Goal: Find specific page/section: Find specific page/section

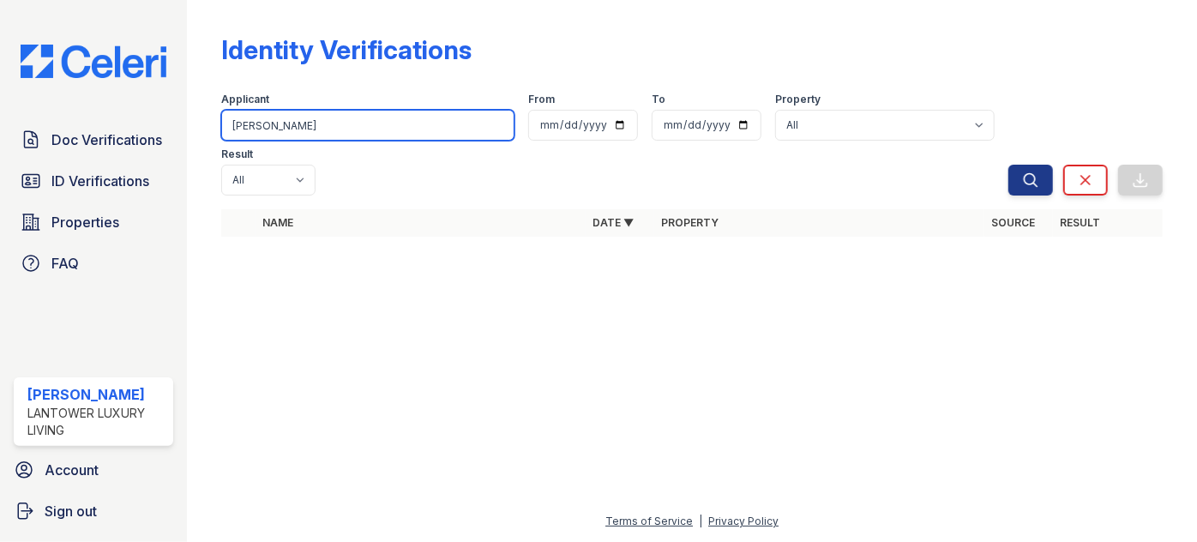
drag, startPoint x: 286, startPoint y: 121, endPoint x: 205, endPoint y: 118, distance: 80.7
click at [208, 118] on div "Identity Verifications Filter Applicant rosalia From To Property All Lantower A…" at bounding box center [692, 271] width 1010 height 542
click at [310, 123] on input "rosalia" at bounding box center [367, 125] width 293 height 31
drag, startPoint x: 244, startPoint y: 136, endPoint x: 188, endPoint y: 147, distance: 57.7
click at [184, 143] on div "Doc Verifications ID Verifications Properties FAQ Paola Materan Orozco Lantower…" at bounding box center [598, 271] width 1197 height 542
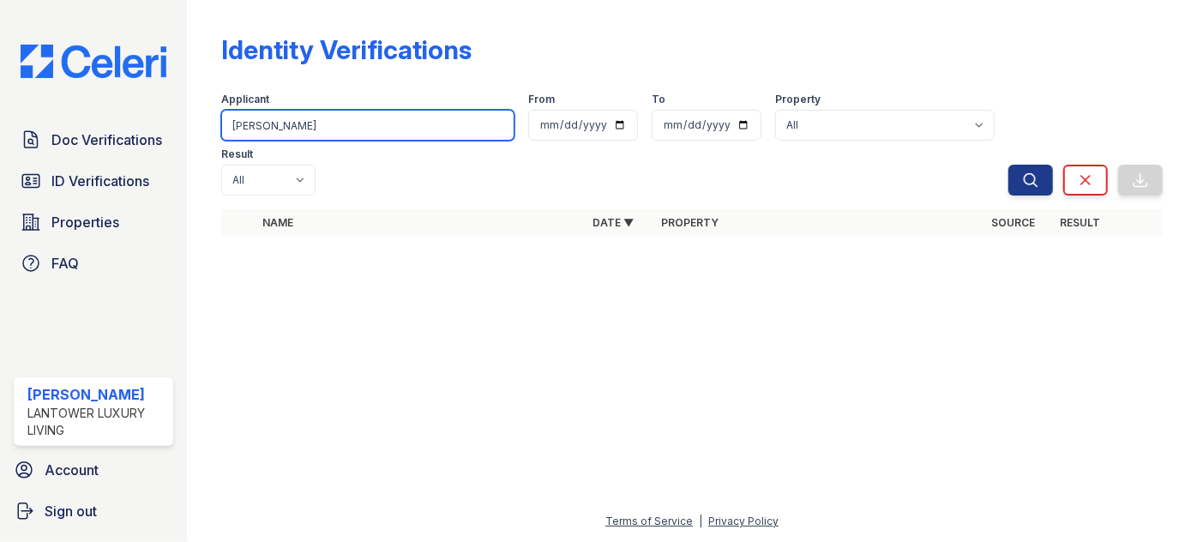
type input "borrell"
click at [1008, 165] on button "Search" at bounding box center [1030, 180] width 45 height 31
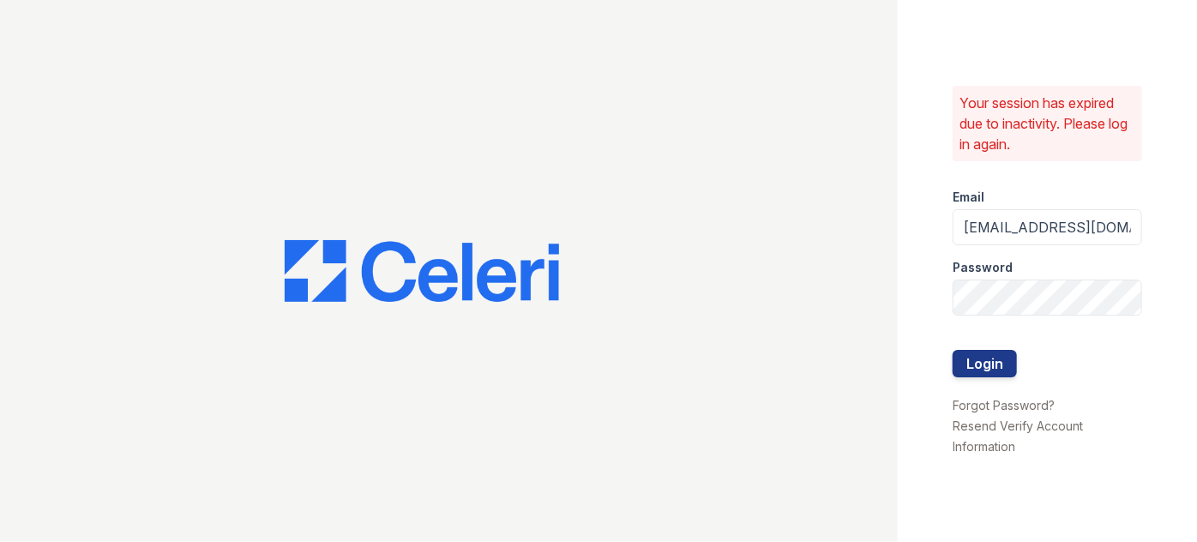
drag, startPoint x: 1002, startPoint y: 381, endPoint x: 1005, endPoint y: 364, distance: 16.7
click at [1001, 380] on div at bounding box center [1048, 385] width 190 height 17
click at [1005, 364] on button "Login" at bounding box center [985, 363] width 64 height 27
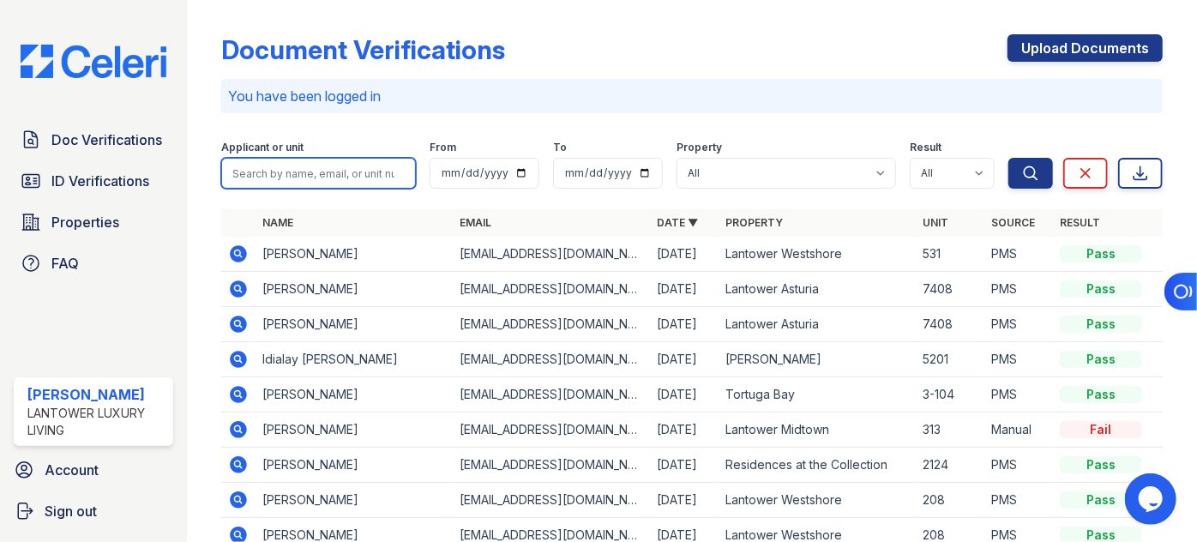
click at [286, 161] on input "search" at bounding box center [318, 173] width 195 height 31
type input "anaimi"
click at [1008, 158] on button "Search" at bounding box center [1030, 173] width 45 height 31
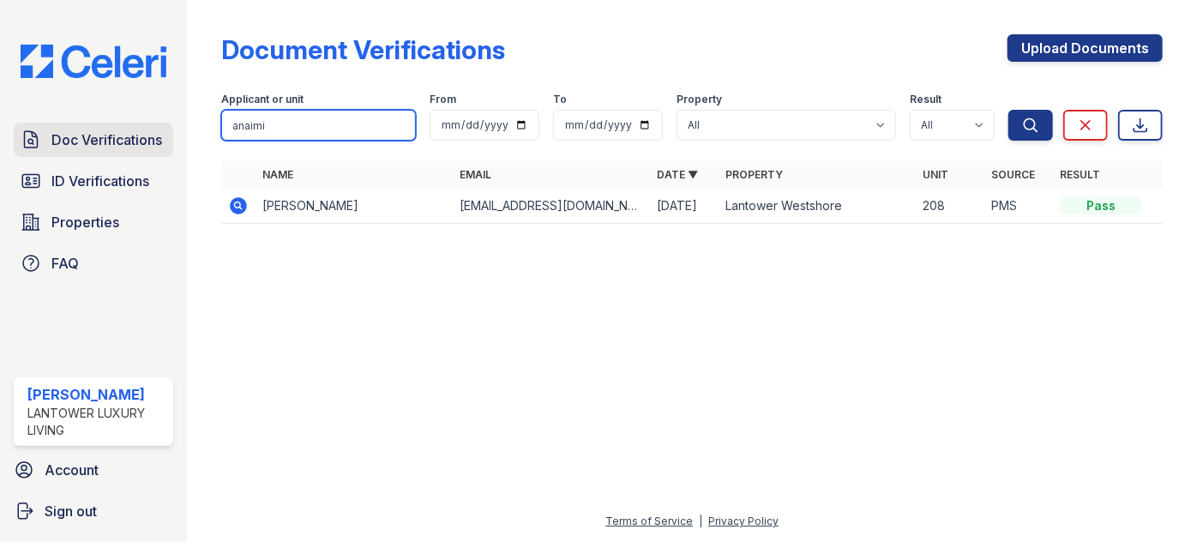
drag, startPoint x: 233, startPoint y: 132, endPoint x: 153, endPoint y: 142, distance: 81.3
click at [157, 141] on div "Doc Verifications ID Verifications Properties FAQ [PERSON_NAME] Lantower Luxury…" at bounding box center [598, 271] width 1197 height 542
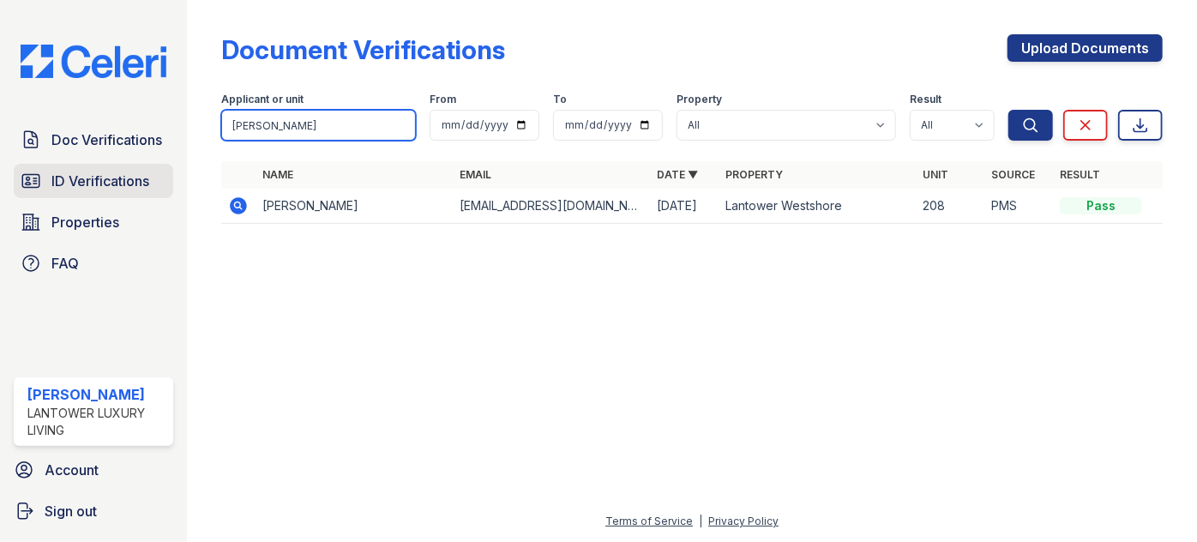
type input "[PERSON_NAME]"
click at [1008, 110] on button "Search" at bounding box center [1030, 125] width 45 height 31
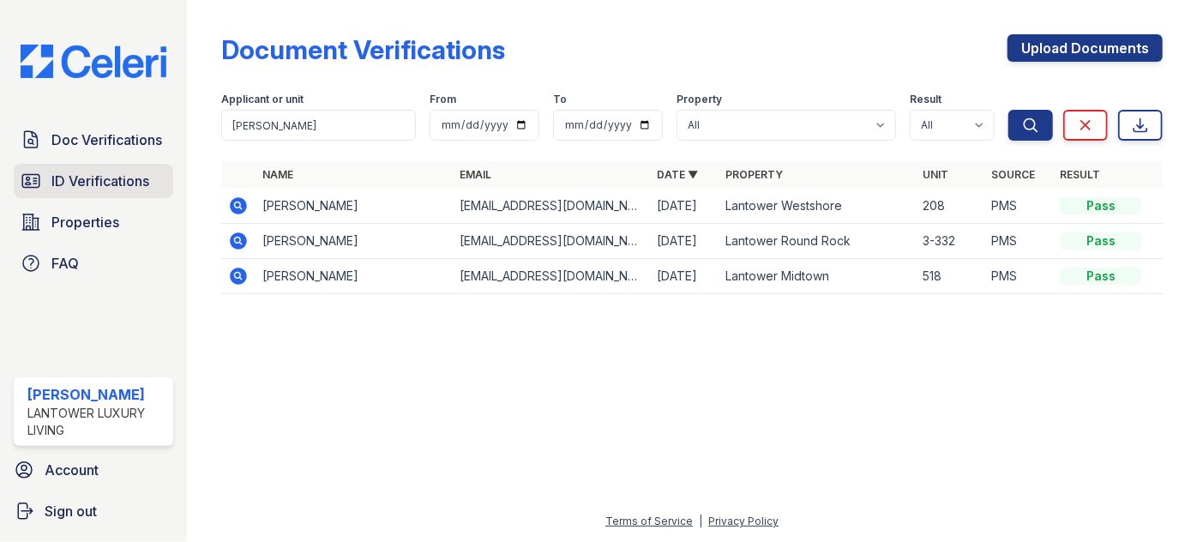
click at [105, 180] on span "ID Verifications" at bounding box center [100, 181] width 98 height 21
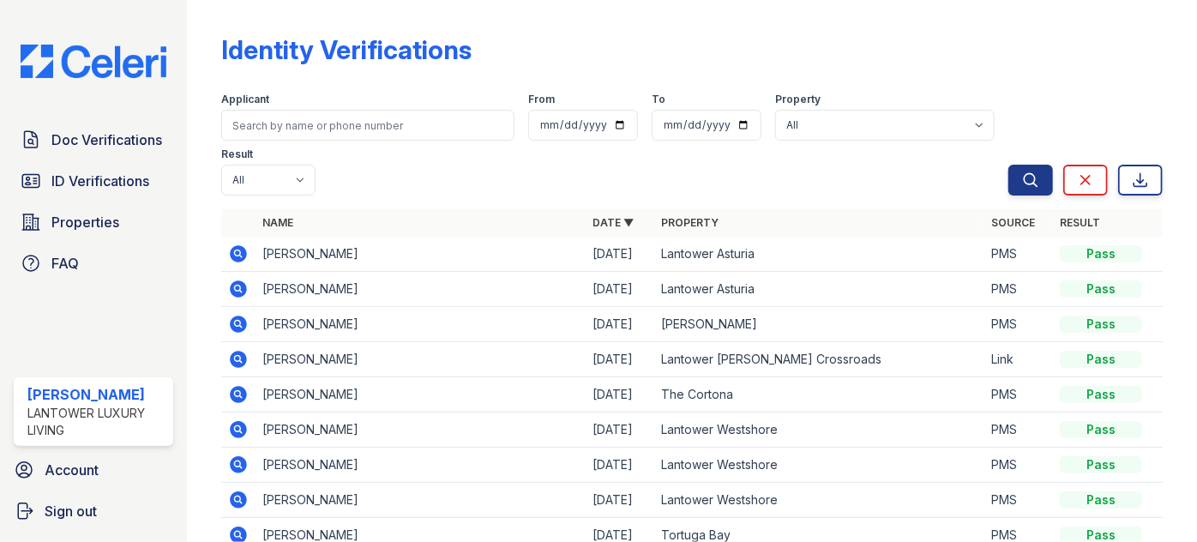
click at [290, 128] on input "search" at bounding box center [367, 125] width 293 height 31
click at [290, 127] on input "search" at bounding box center [367, 125] width 293 height 31
type input "[PERSON_NAME]"
click at [1008, 165] on button "Search" at bounding box center [1030, 180] width 45 height 31
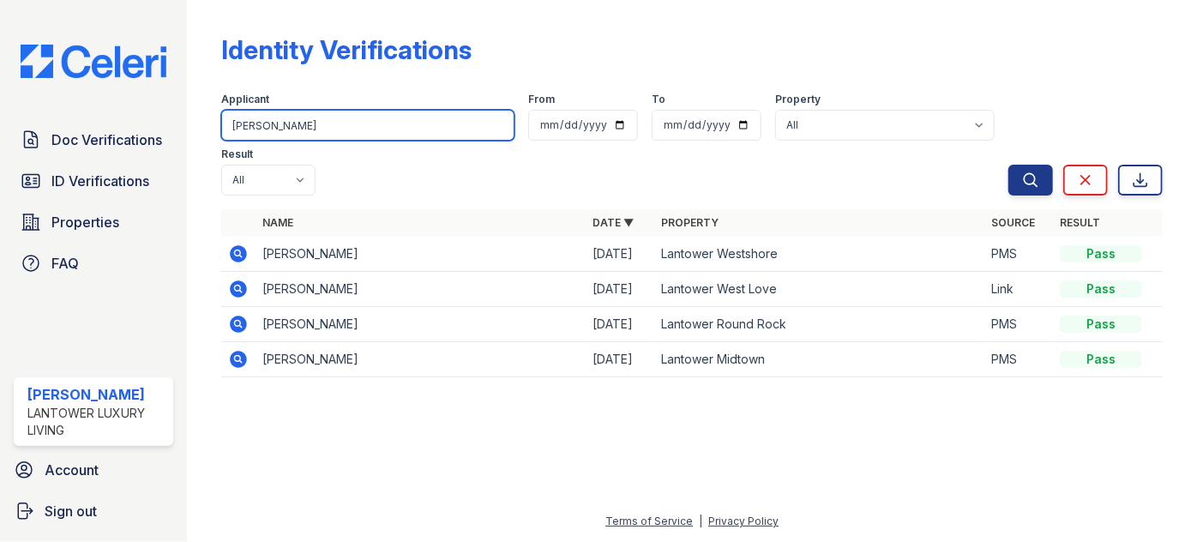
drag, startPoint x: 295, startPoint y: 127, endPoint x: 194, endPoint y: 136, distance: 101.6
click at [196, 134] on div "Identity Verifications Filter Applicant [PERSON_NAME] From To Property All Lant…" at bounding box center [692, 271] width 1010 height 542
type input "fara"
click at [1008, 165] on button "Search" at bounding box center [1030, 180] width 45 height 31
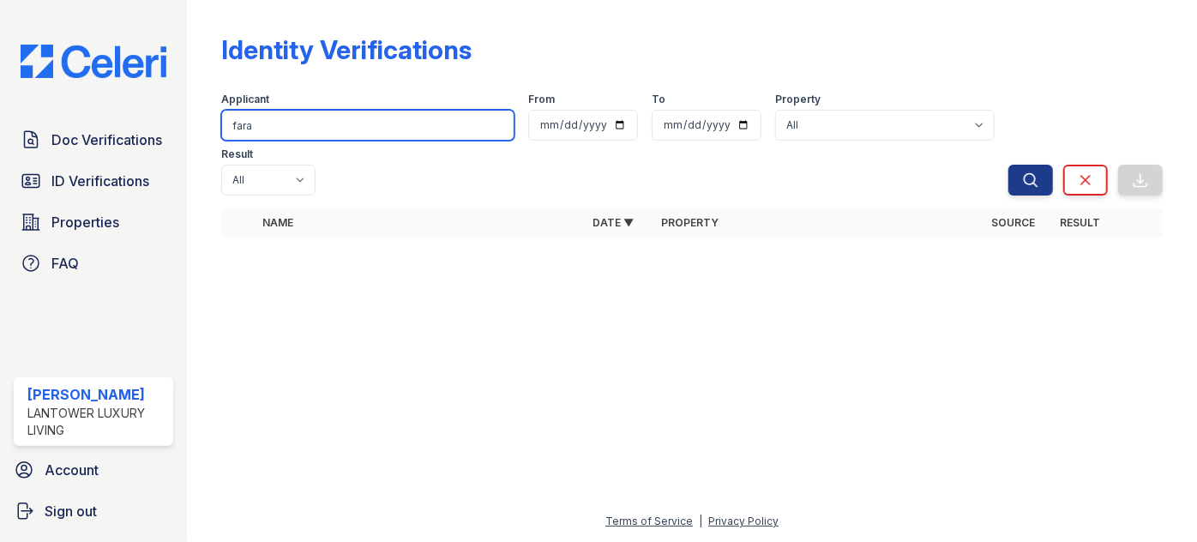
click at [281, 124] on input "fara" at bounding box center [367, 125] width 293 height 31
drag, startPoint x: 286, startPoint y: 125, endPoint x: 194, endPoint y: 123, distance: 91.8
click at [195, 123] on div "Identity Verifications Filter Applicant [GEOGRAPHIC_DATA] From To Property All …" at bounding box center [692, 271] width 1010 height 542
type input "anaimi"
click at [1008, 165] on button "Search" at bounding box center [1030, 180] width 45 height 31
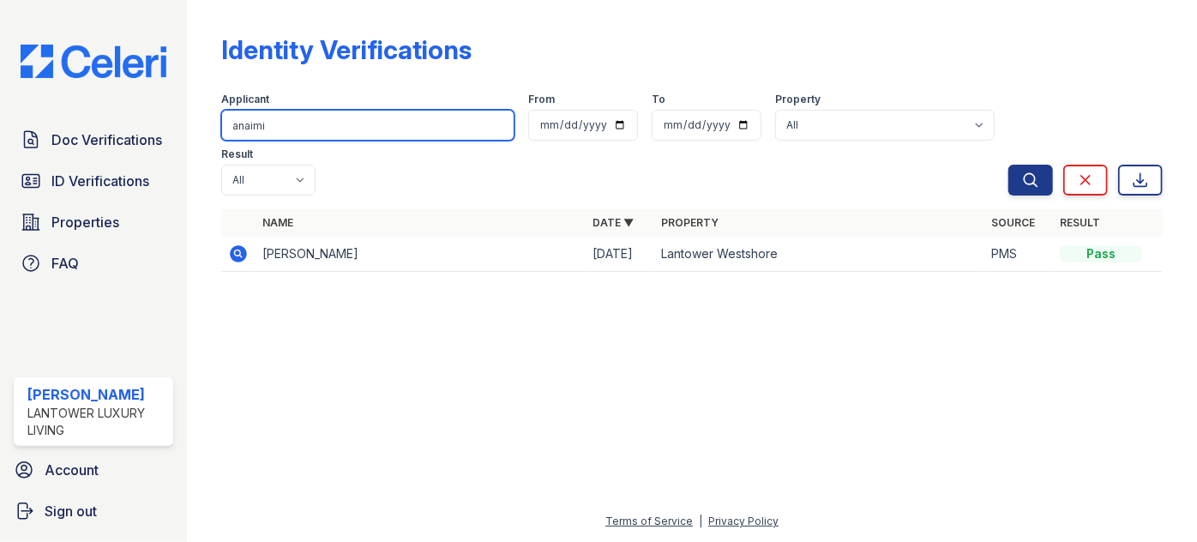
drag, startPoint x: 202, startPoint y: 132, endPoint x: 145, endPoint y: 140, distance: 57.1
click at [169, 135] on div "Doc Verifications ID Verifications Properties FAQ [PERSON_NAME] Lantower Luxury…" at bounding box center [598, 271] width 1197 height 542
type input "ysm"
click at [1008, 165] on button "Search" at bounding box center [1030, 180] width 45 height 31
drag, startPoint x: 264, startPoint y: 119, endPoint x: 269, endPoint y: 127, distance: 9.3
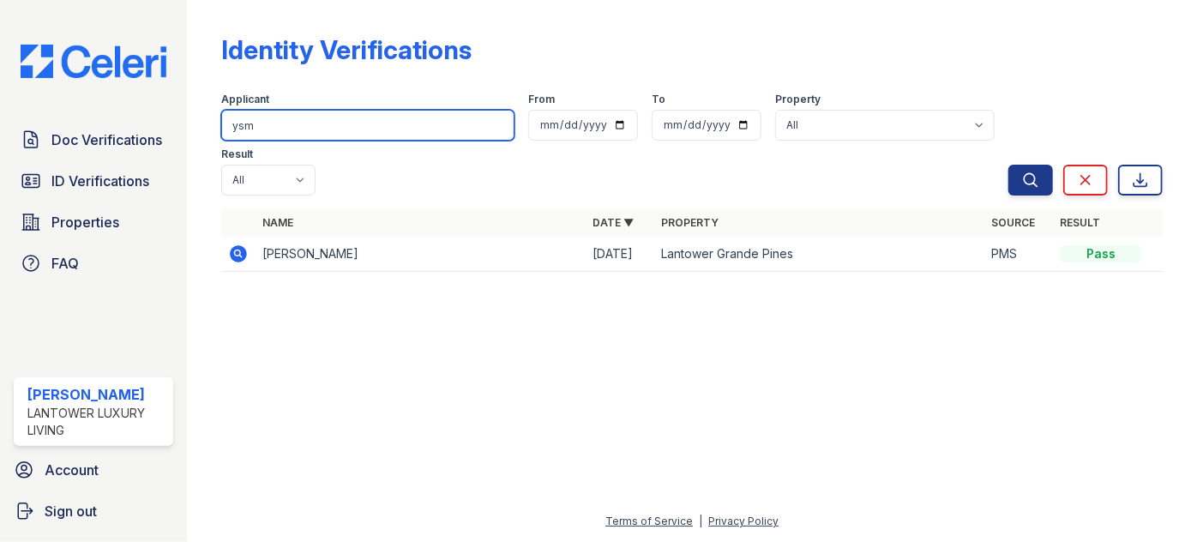
click at [264, 127] on input "ysm" at bounding box center [367, 125] width 293 height 31
type input "yes,"
click at [1008, 165] on button "Search" at bounding box center [1030, 180] width 45 height 31
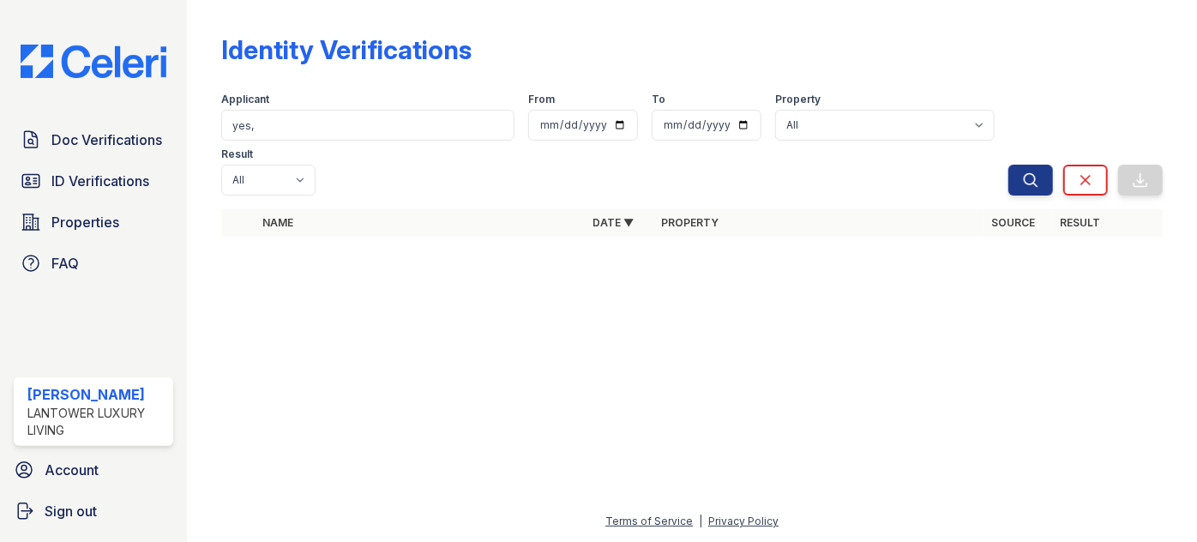
drag, startPoint x: 208, startPoint y: 105, endPoint x: 229, endPoint y: 116, distance: 24.2
click at [209, 105] on div "Identity Verifications Filter Applicant yes, From To Property All Lantower [PER…" at bounding box center [692, 271] width 1010 height 542
click at [286, 132] on input "yes," at bounding box center [367, 125] width 293 height 31
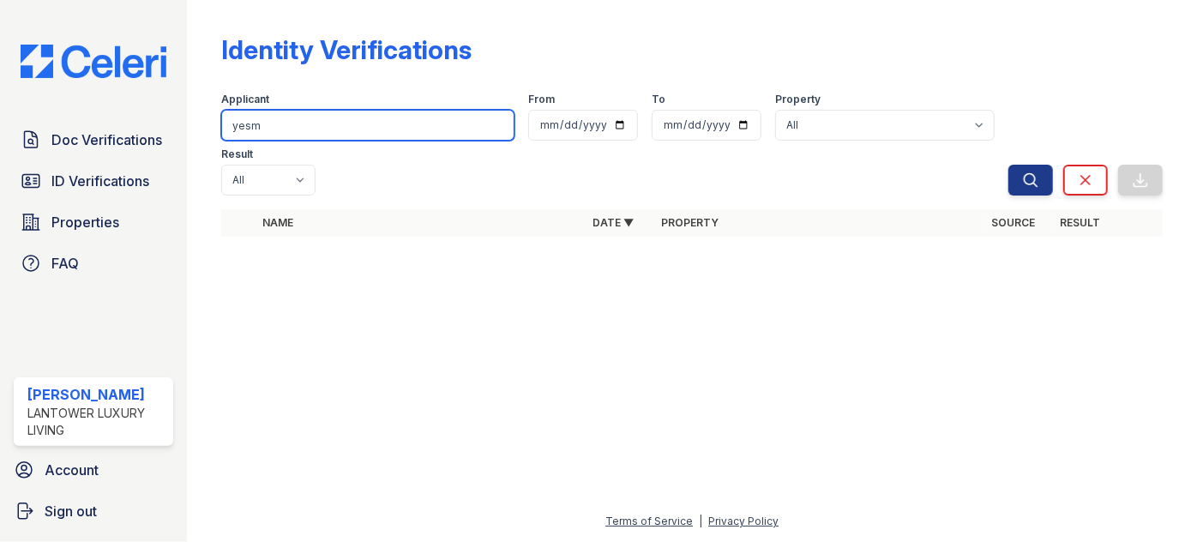
type input "yesm"
click at [1008, 165] on button "Search" at bounding box center [1030, 180] width 45 height 31
drag, startPoint x: 322, startPoint y: 132, endPoint x: 319, endPoint y: 142, distance: 10.8
click at [319, 141] on form "Applicant yesm From To Property All Lantower [PERSON_NAME] [GEOGRAPHIC_DATA] [G…" at bounding box center [692, 140] width 942 height 123
drag, startPoint x: 327, startPoint y: 123, endPoint x: 316, endPoint y: 123, distance: 11.1
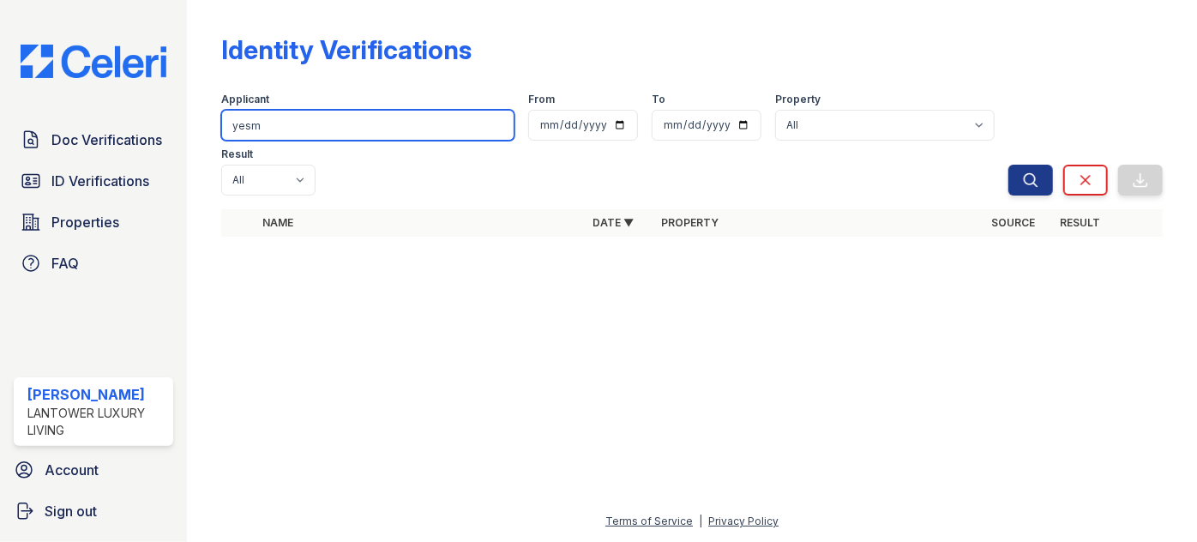
click at [316, 123] on input "yesm" at bounding box center [367, 125] width 293 height 31
type input "[PERSON_NAME]"
click at [1008, 165] on button "Search" at bounding box center [1030, 180] width 45 height 31
